Goal: Check status

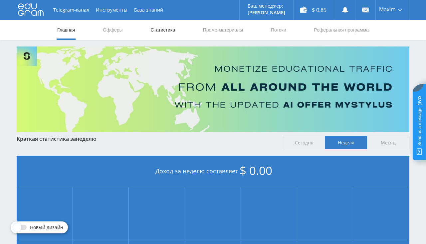
click at [167, 28] on link "Статистика" at bounding box center [163, 30] width 26 height 20
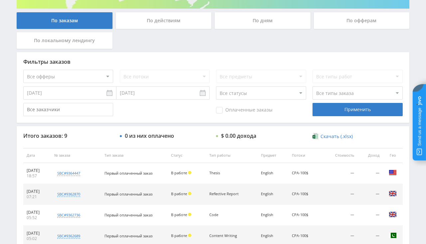
scroll to position [168, 0]
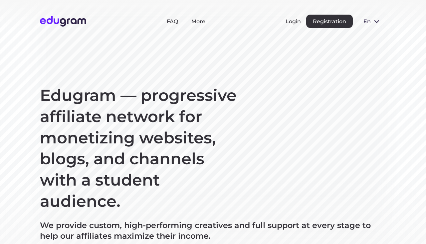
click at [303, 22] on div "Login Registration" at bounding box center [318, 21] width 67 height 13
click at [301, 22] on div "Login Registration" at bounding box center [318, 21] width 67 height 13
click at [299, 23] on button "Login" at bounding box center [292, 21] width 15 height 6
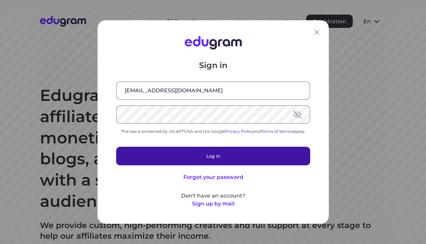
click at [189, 152] on button "Log in" at bounding box center [213, 156] width 194 height 19
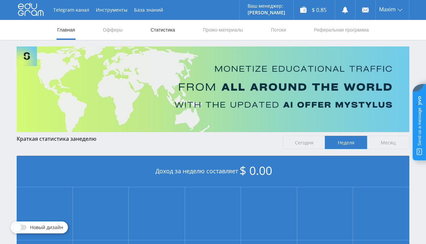
click at [158, 29] on link "Статистика" at bounding box center [163, 30] width 26 height 20
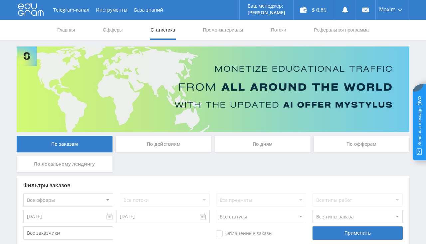
scroll to position [140, 0]
